Goal: Task Accomplishment & Management: Manage account settings

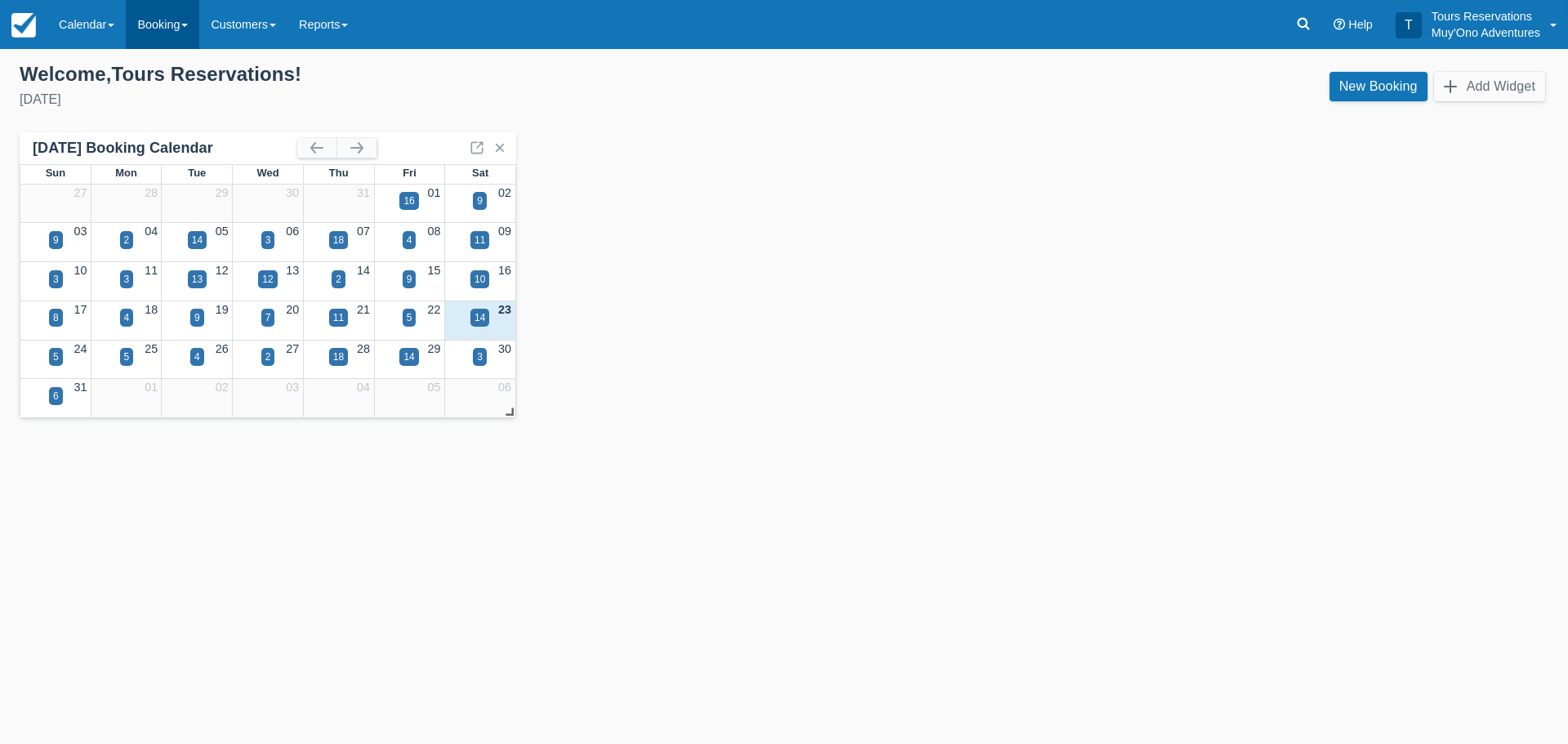
click at [156, 27] on link "Booking" at bounding box center [162, 25] width 73 height 49
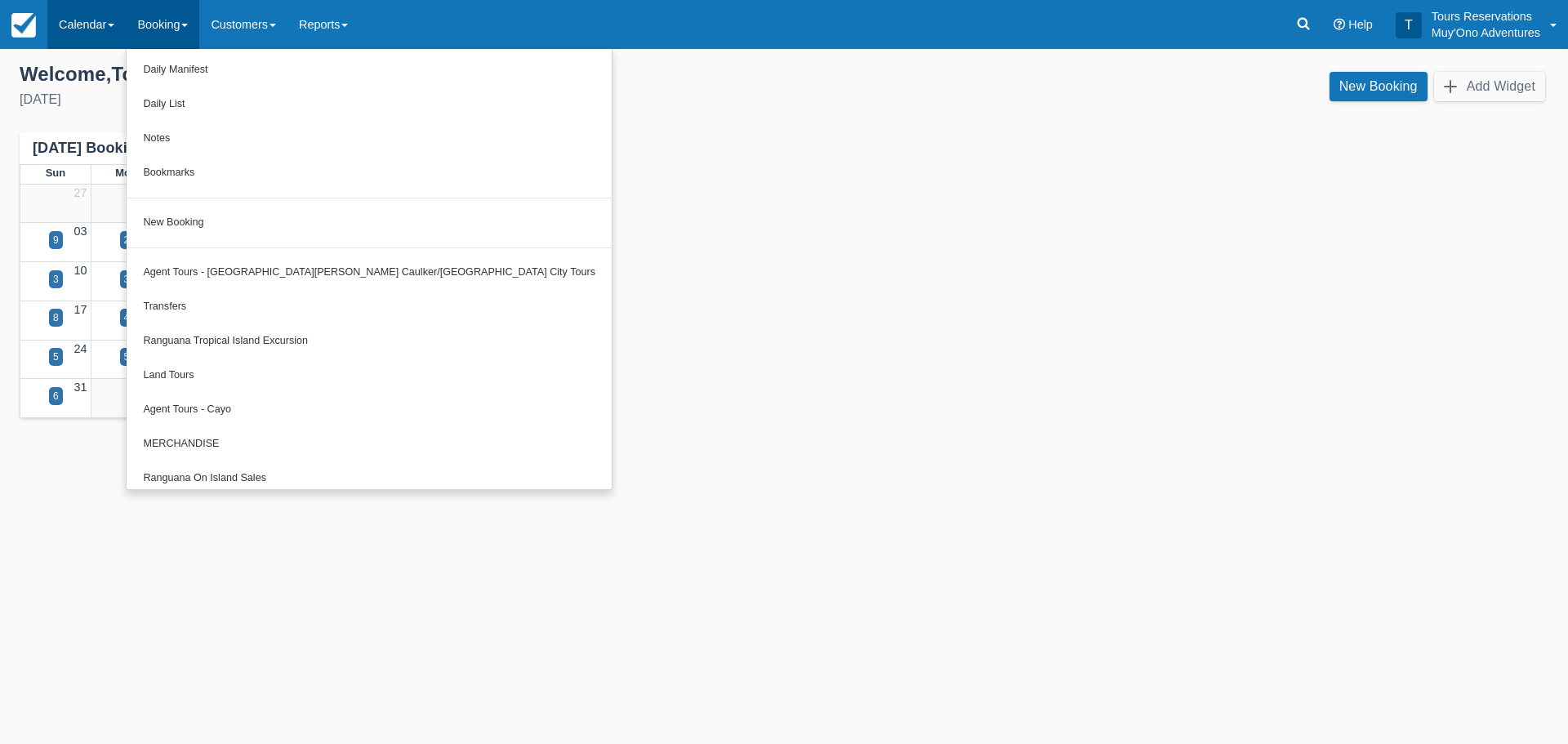
click at [116, 31] on link "Calendar" at bounding box center [86, 25] width 78 height 49
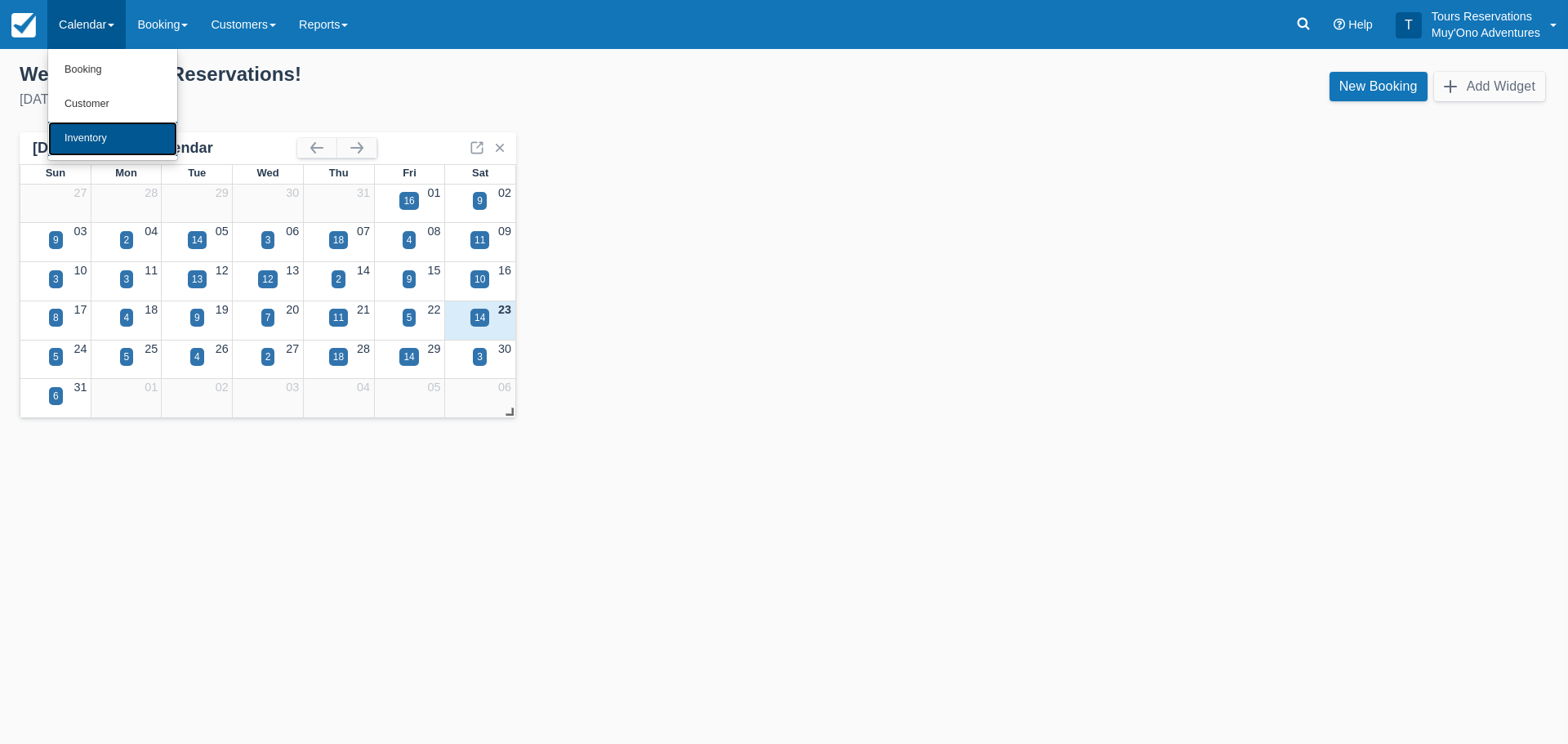
click at [99, 140] on link "Inventory" at bounding box center [113, 138] width 129 height 35
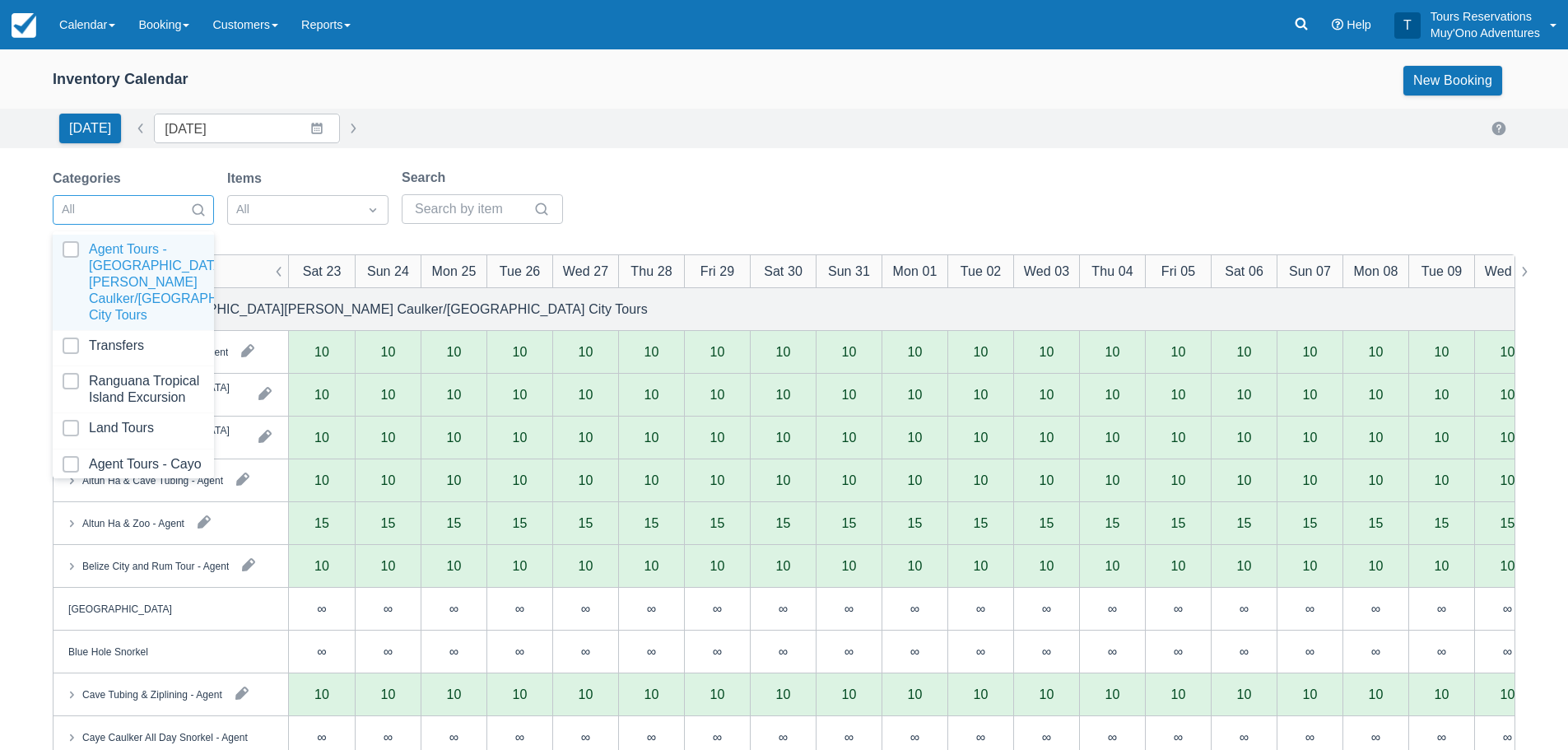
click at [181, 211] on div "All" at bounding box center [119, 209] width 131 height 26
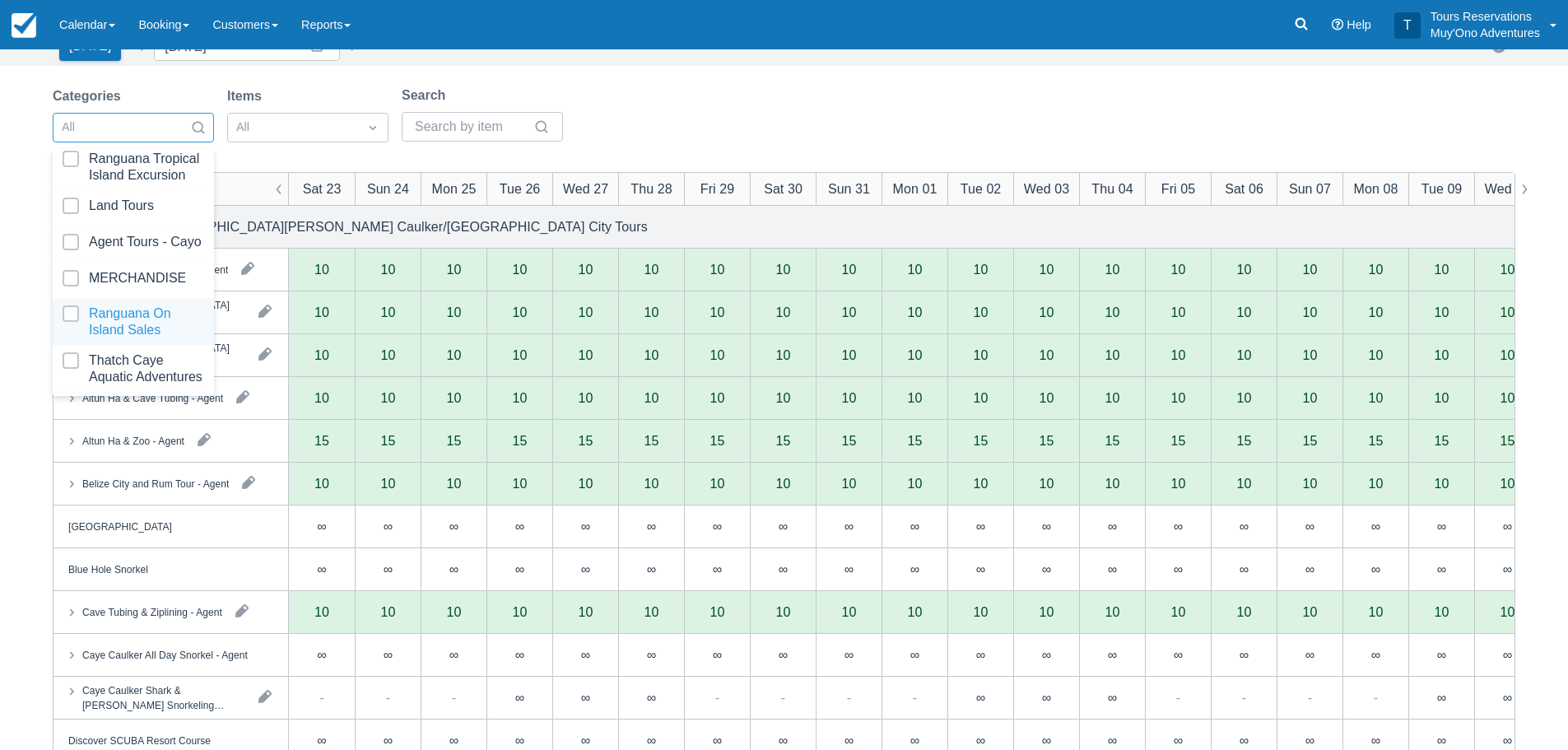
scroll to position [168, 0]
click at [134, 375] on div at bounding box center [133, 369] width 141 height 33
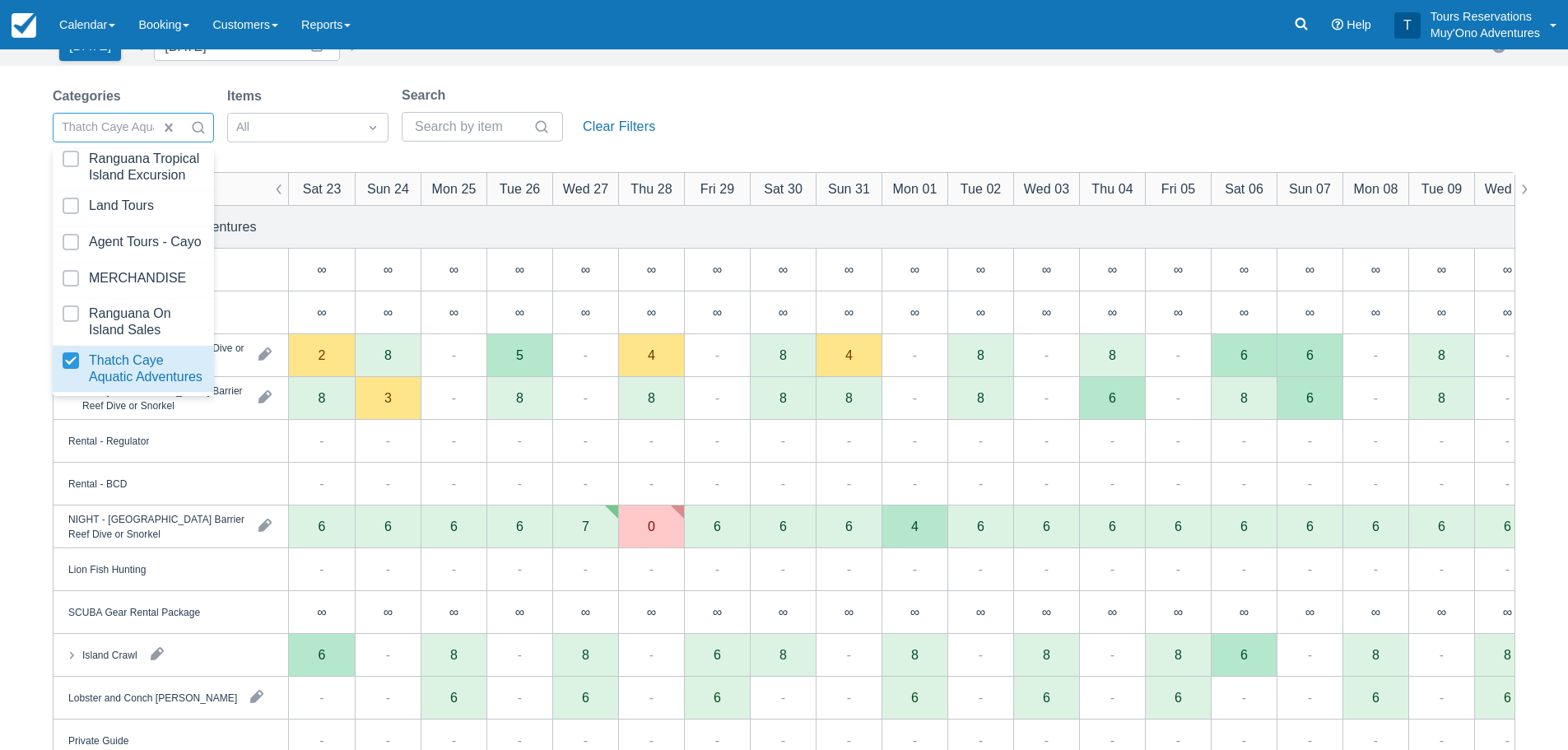
click at [403, 152] on div "Categories option Thatch Caye Aquatic Adventures, selected. option Thatch Caye …" at bounding box center [784, 505] width 1462 height 839
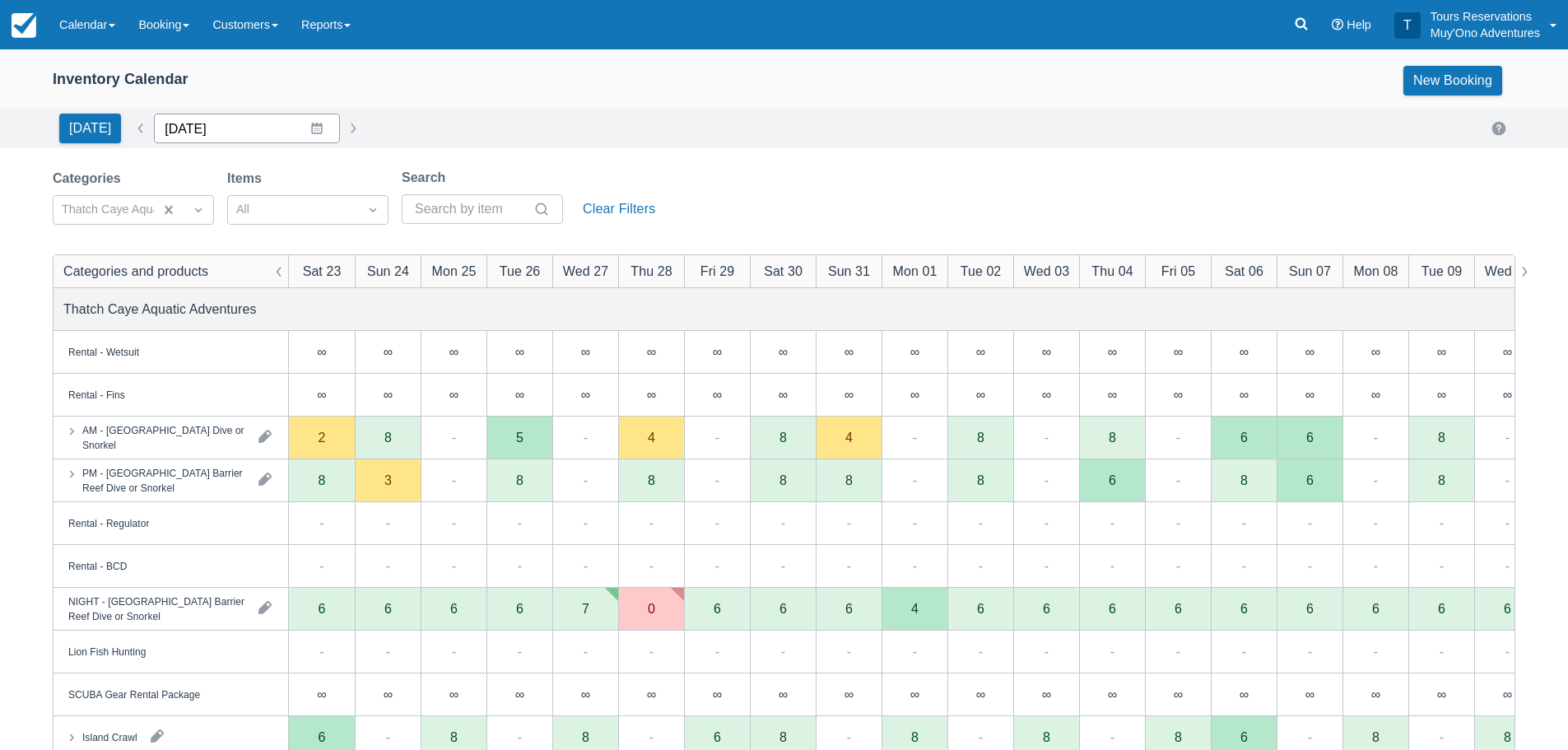
click at [306, 135] on input "08/23/25" at bounding box center [247, 128] width 186 height 30
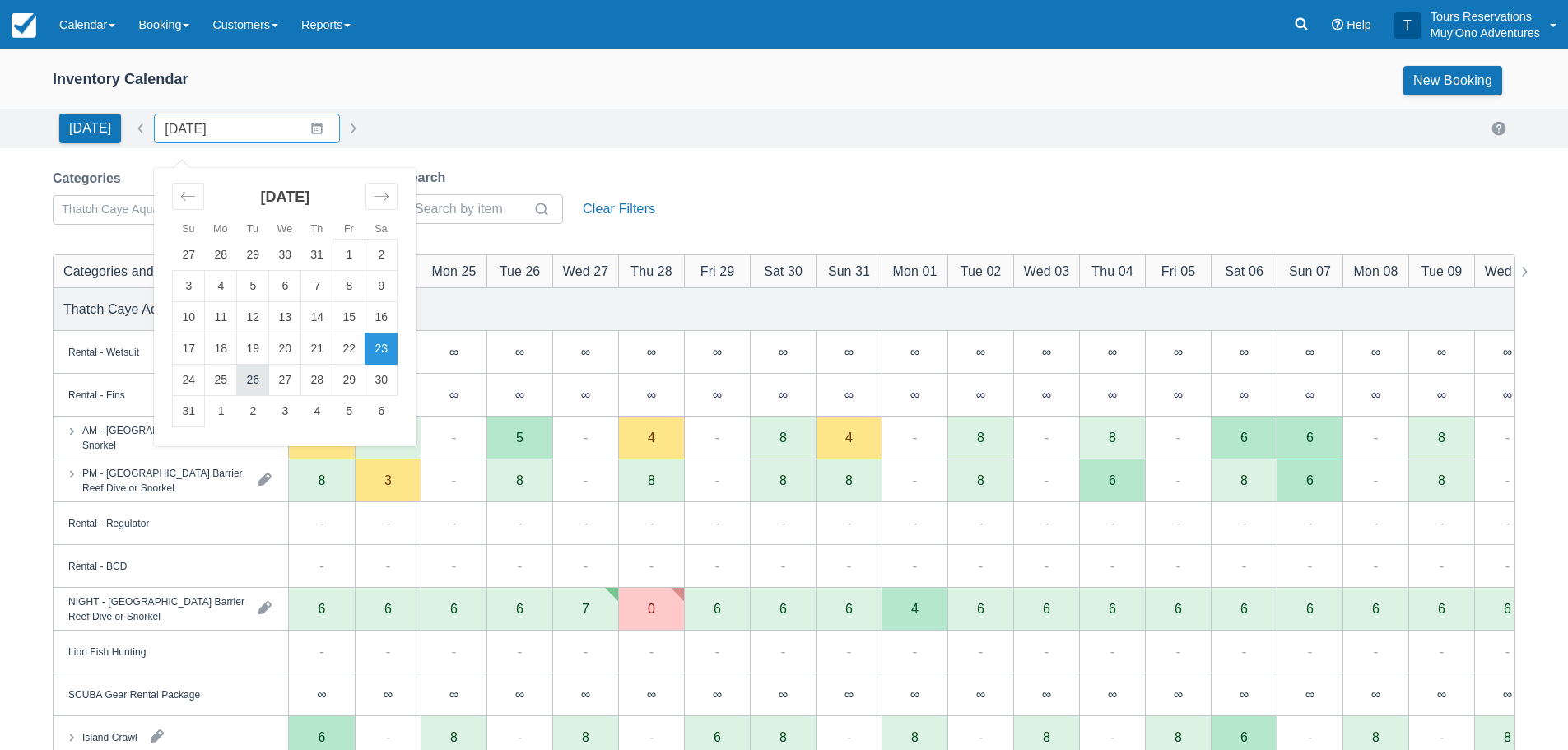
click at [237, 378] on td "26" at bounding box center [253, 379] width 32 height 31
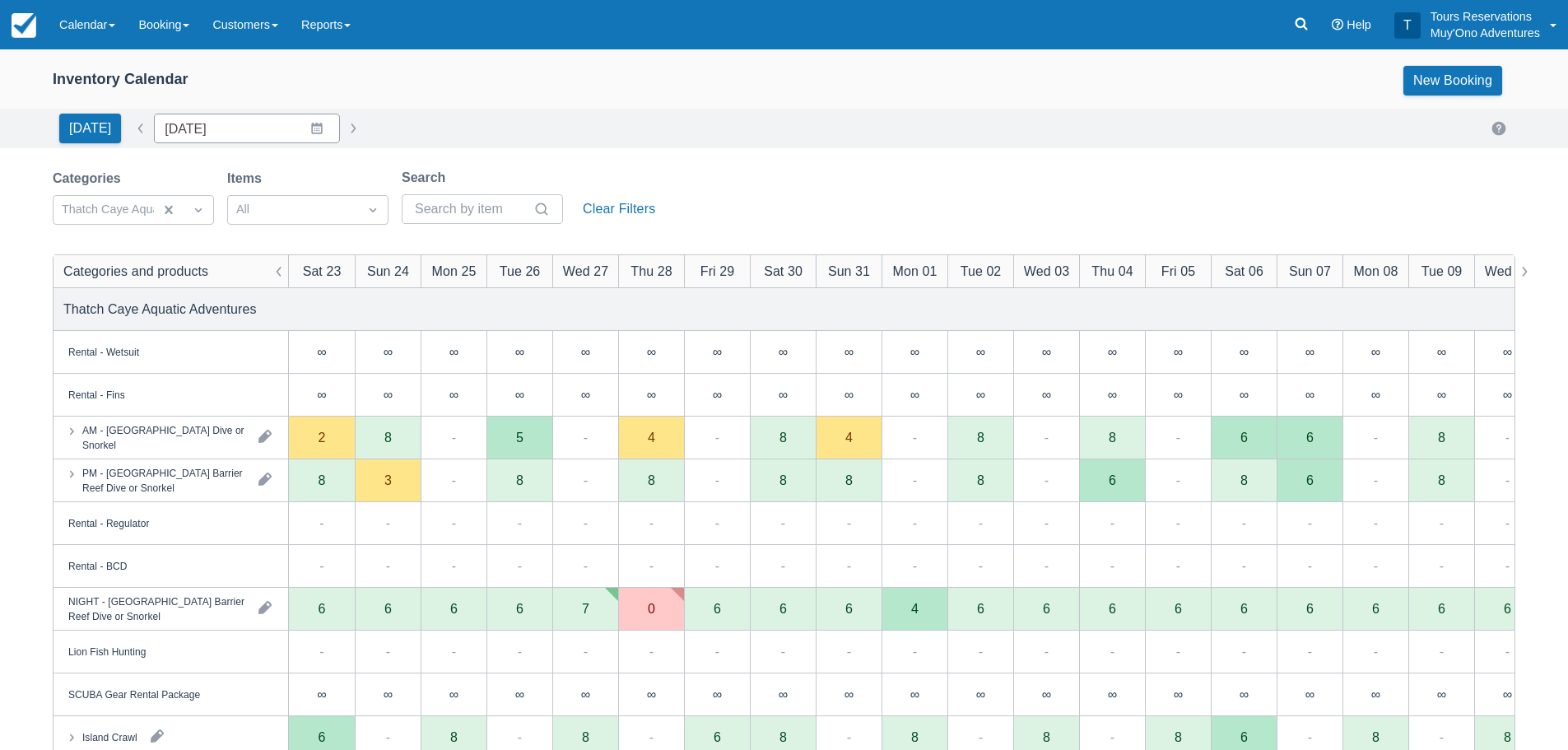
type input "08/26/25"
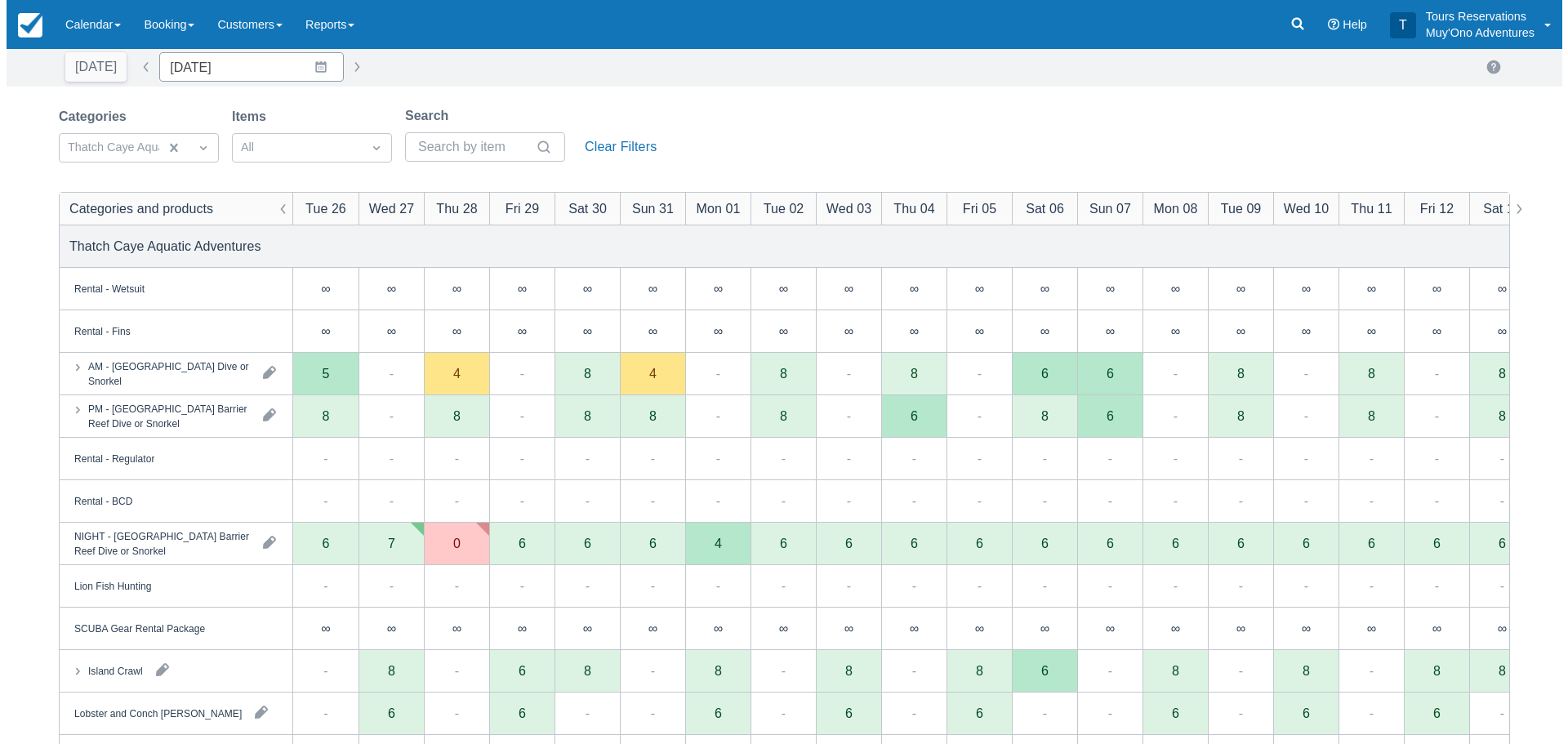
scroll to position [10, 0]
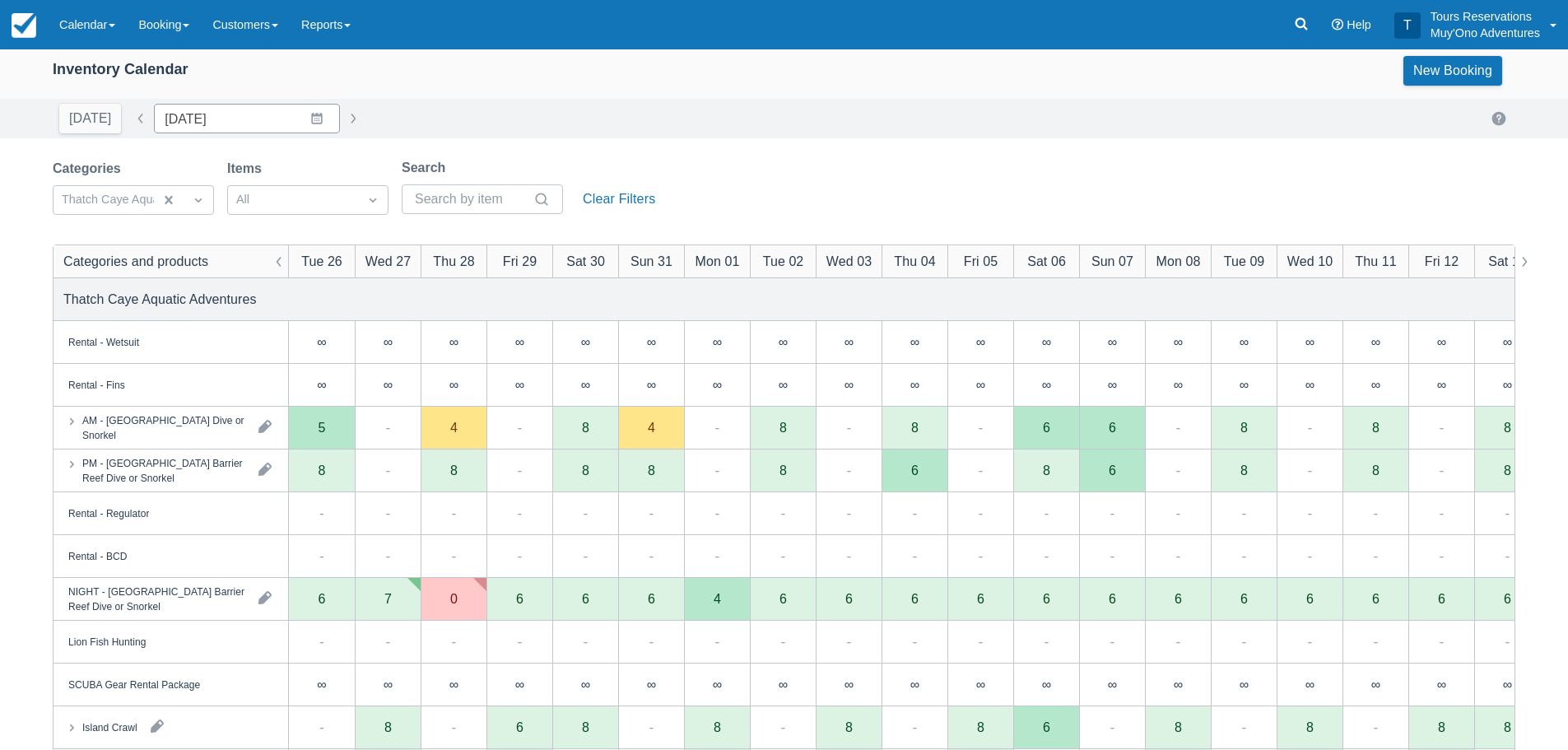
click at [449, 433] on div "4" at bounding box center [453, 427] width 66 height 43
click at [457, 471] on div "8" at bounding box center [453, 469] width 7 height 13
click at [161, 420] on div "AM - [GEOGRAPHIC_DATA] Dive or Snorkel" at bounding box center [164, 427] width 163 height 30
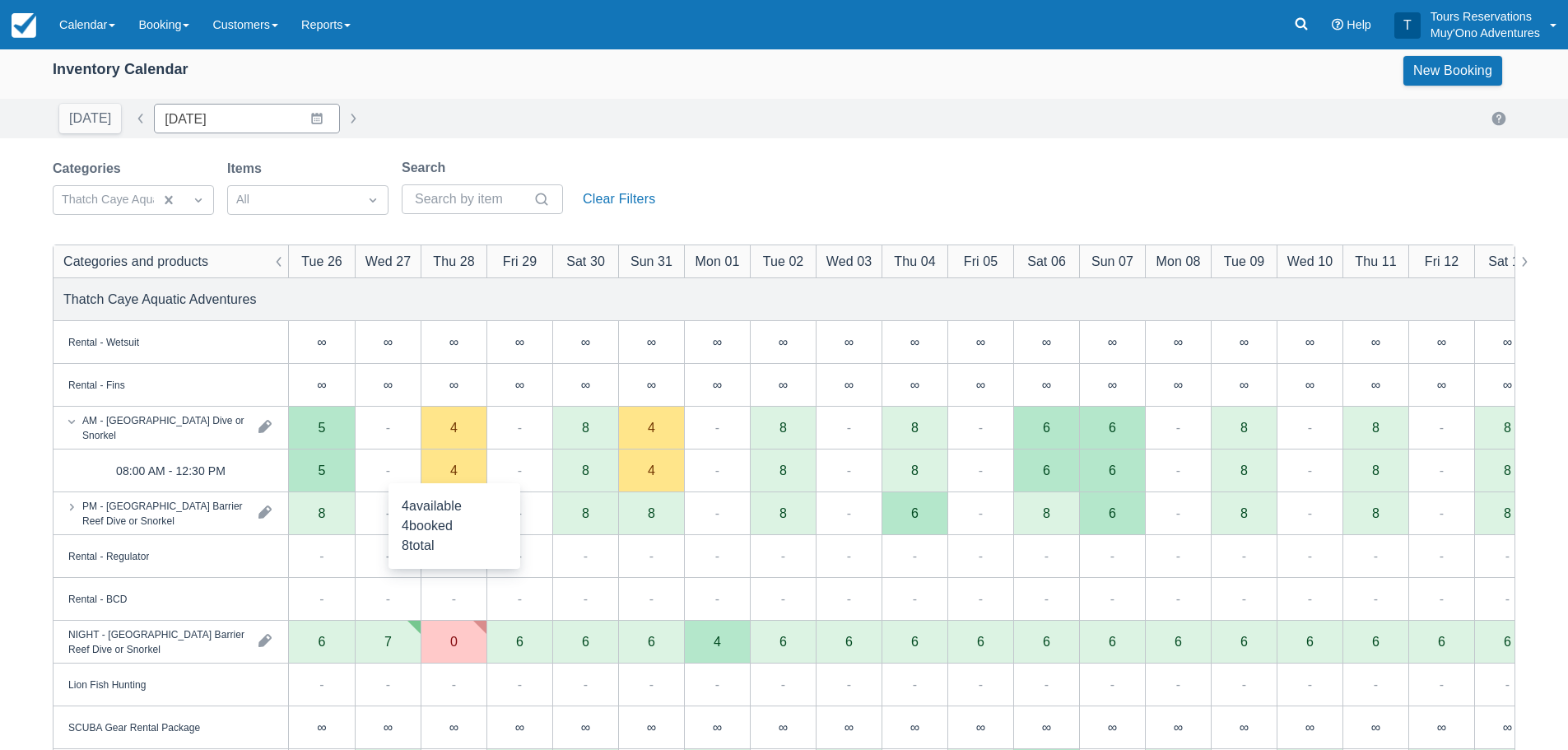
click at [466, 471] on div "4" at bounding box center [453, 470] width 66 height 43
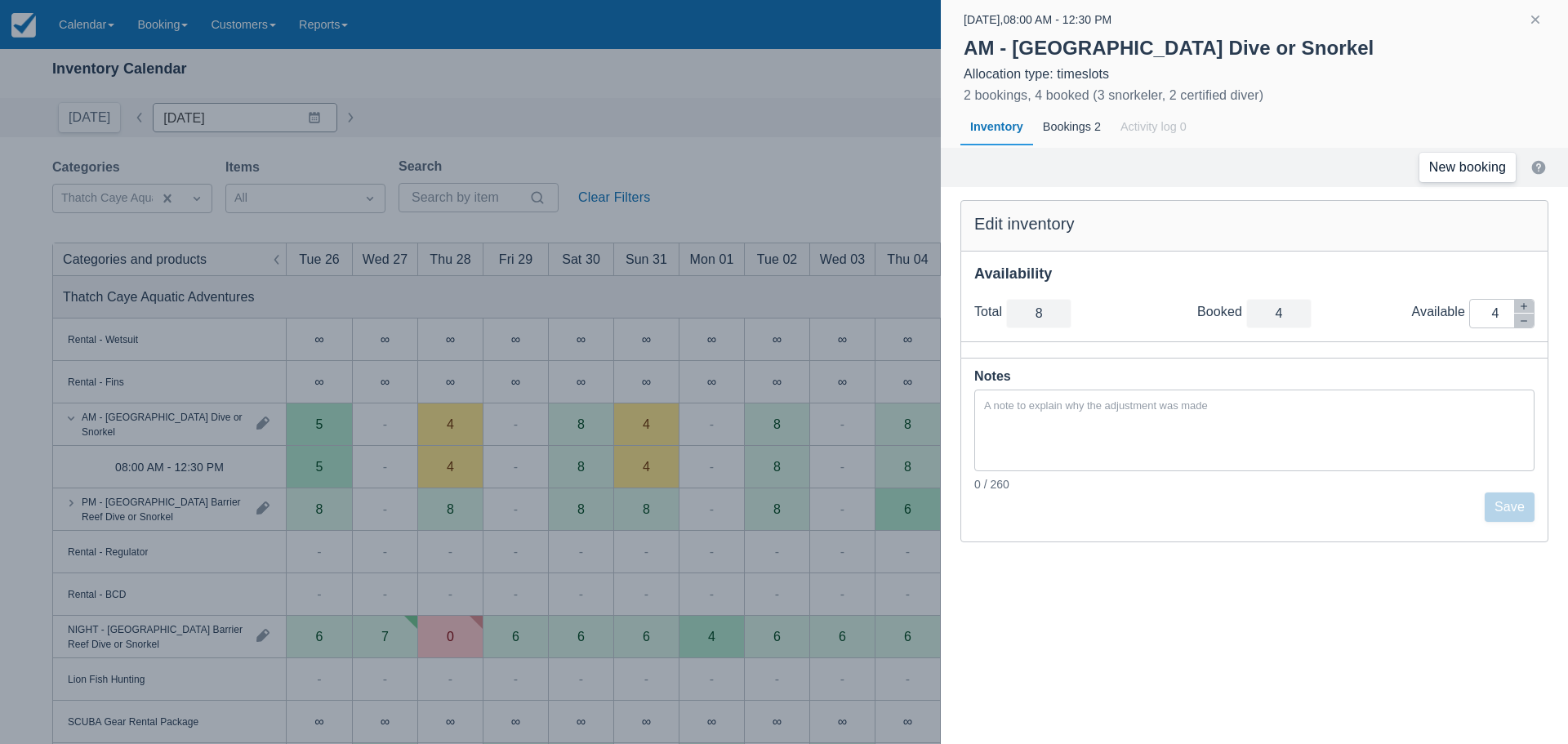
click at [1454, 166] on link "New booking" at bounding box center [1467, 168] width 97 height 30
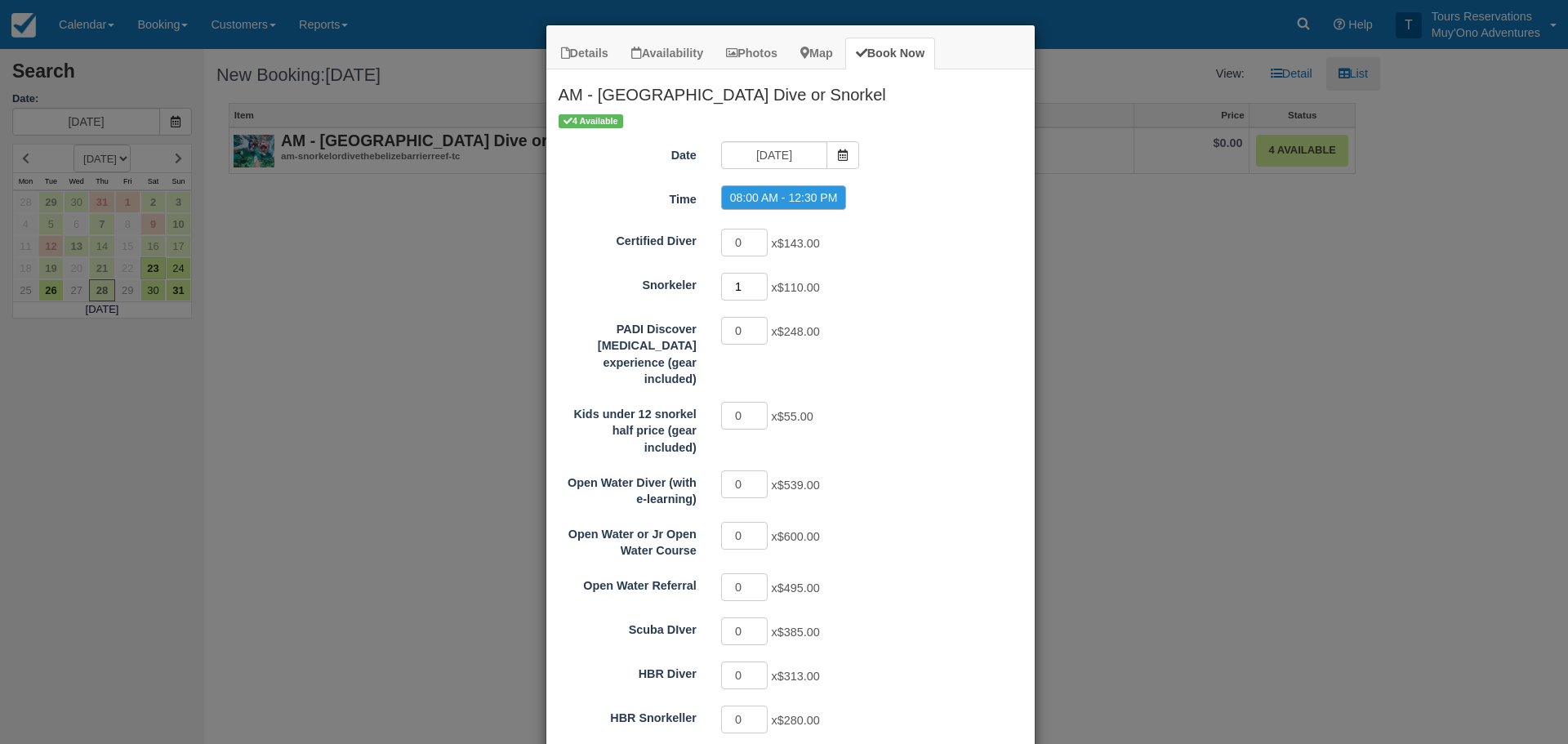
type input "1"
click at [756, 283] on input "1" at bounding box center [745, 287] width 47 height 28
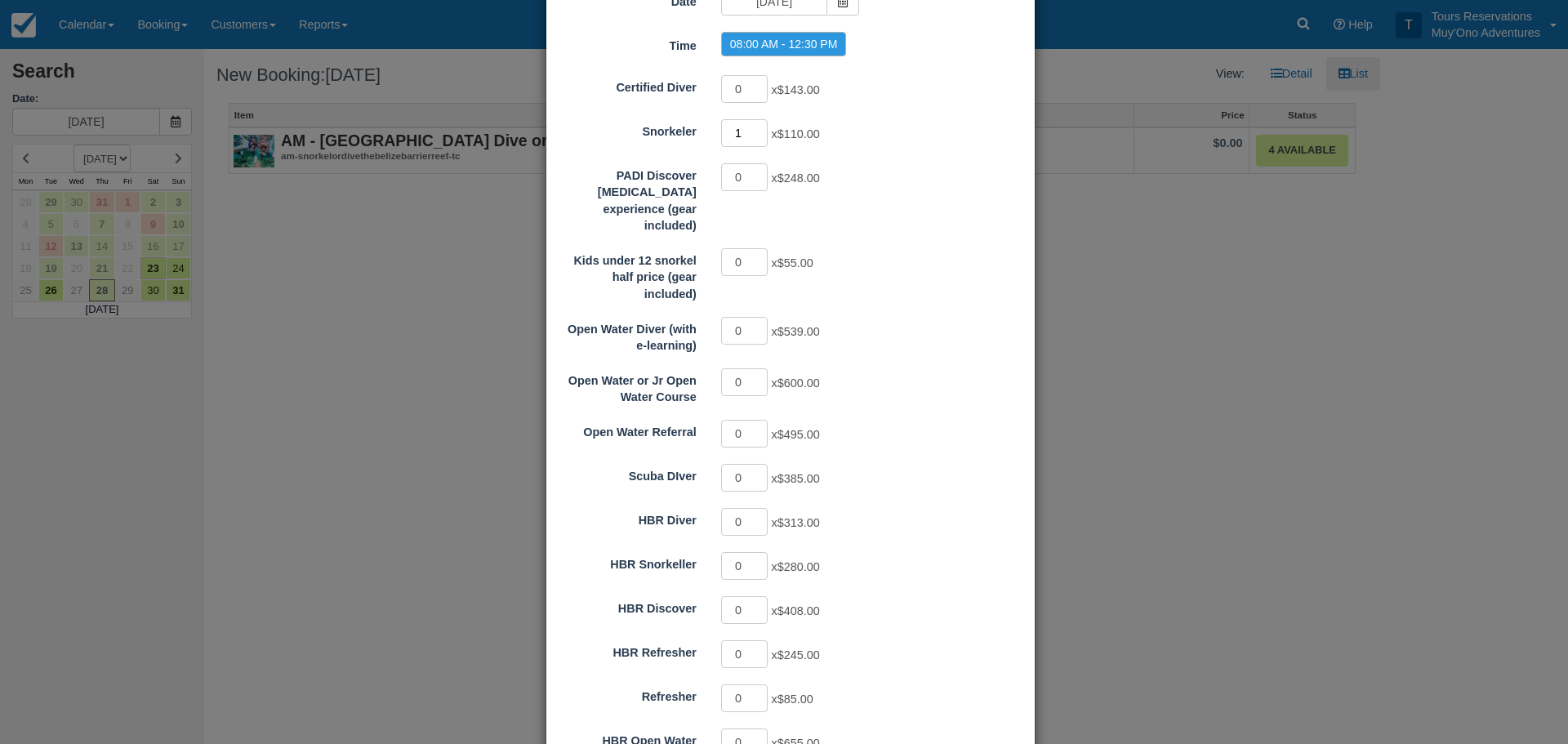
scroll to position [286, 0]
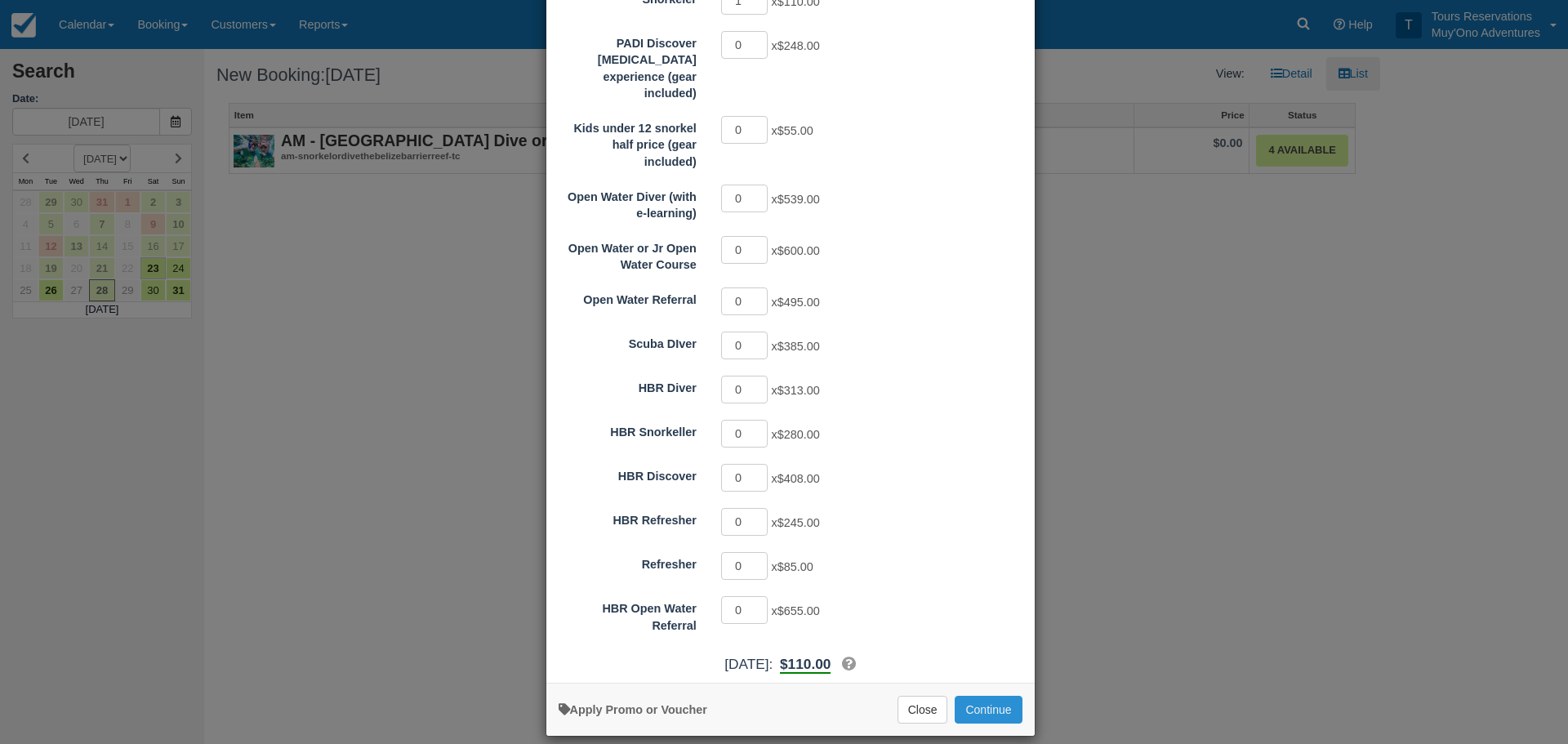
click at [992, 696] on button "Continue" at bounding box center [988, 709] width 67 height 28
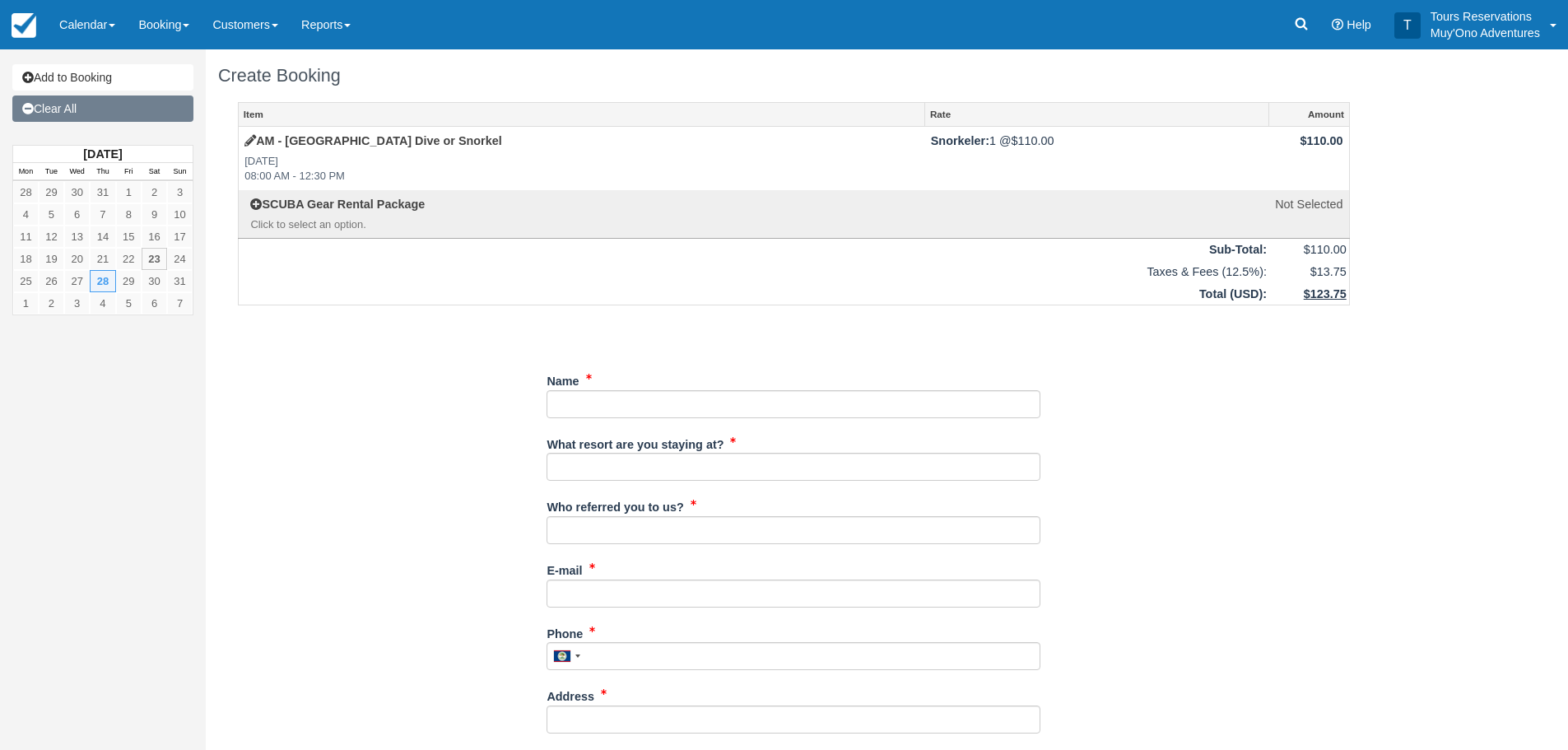
click at [66, 108] on link "Clear All" at bounding box center [103, 109] width 181 height 26
